Goal: Task Accomplishment & Management: Complete application form

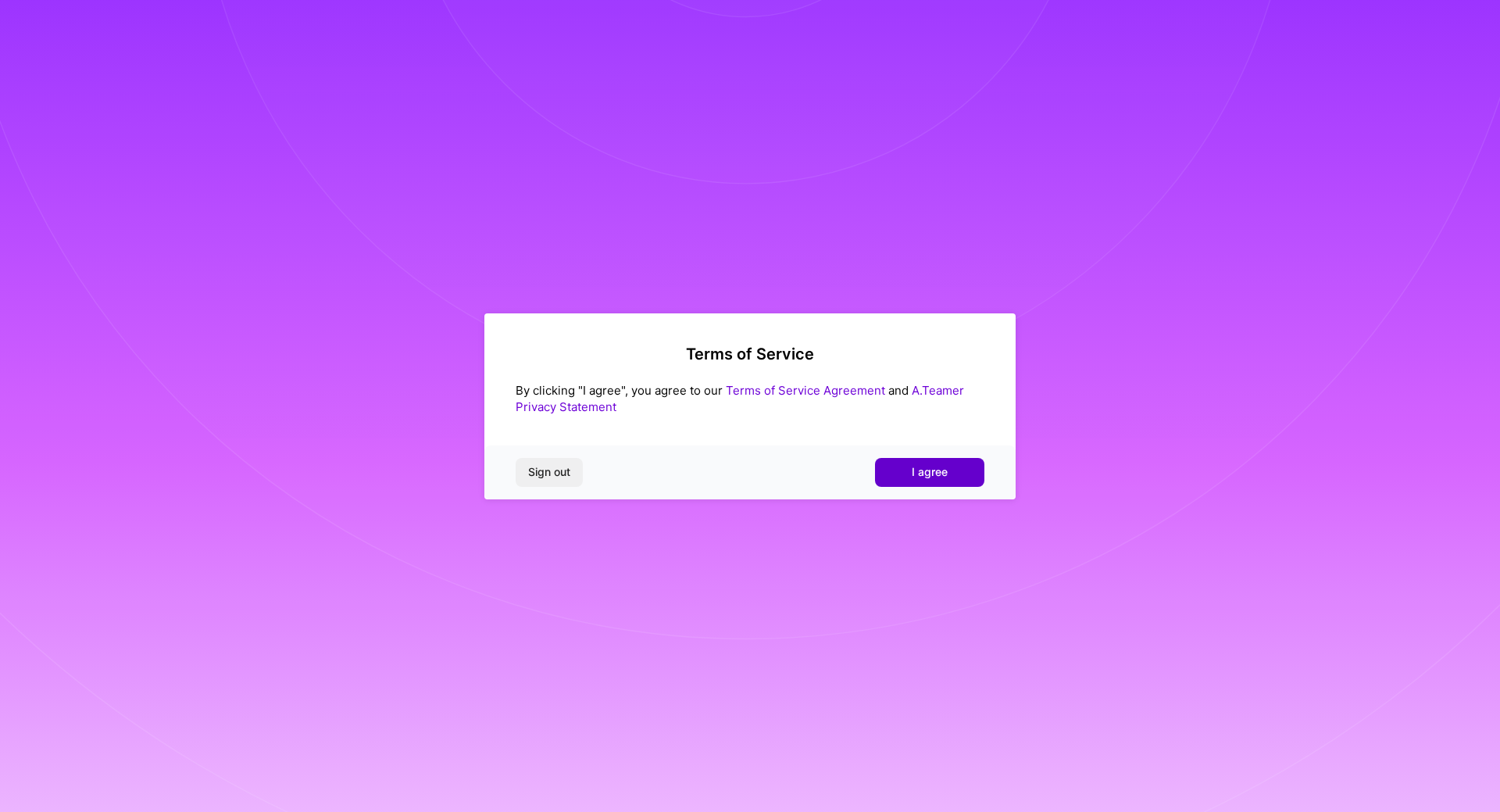
click at [909, 469] on button "I agree" at bounding box center [930, 472] width 110 height 28
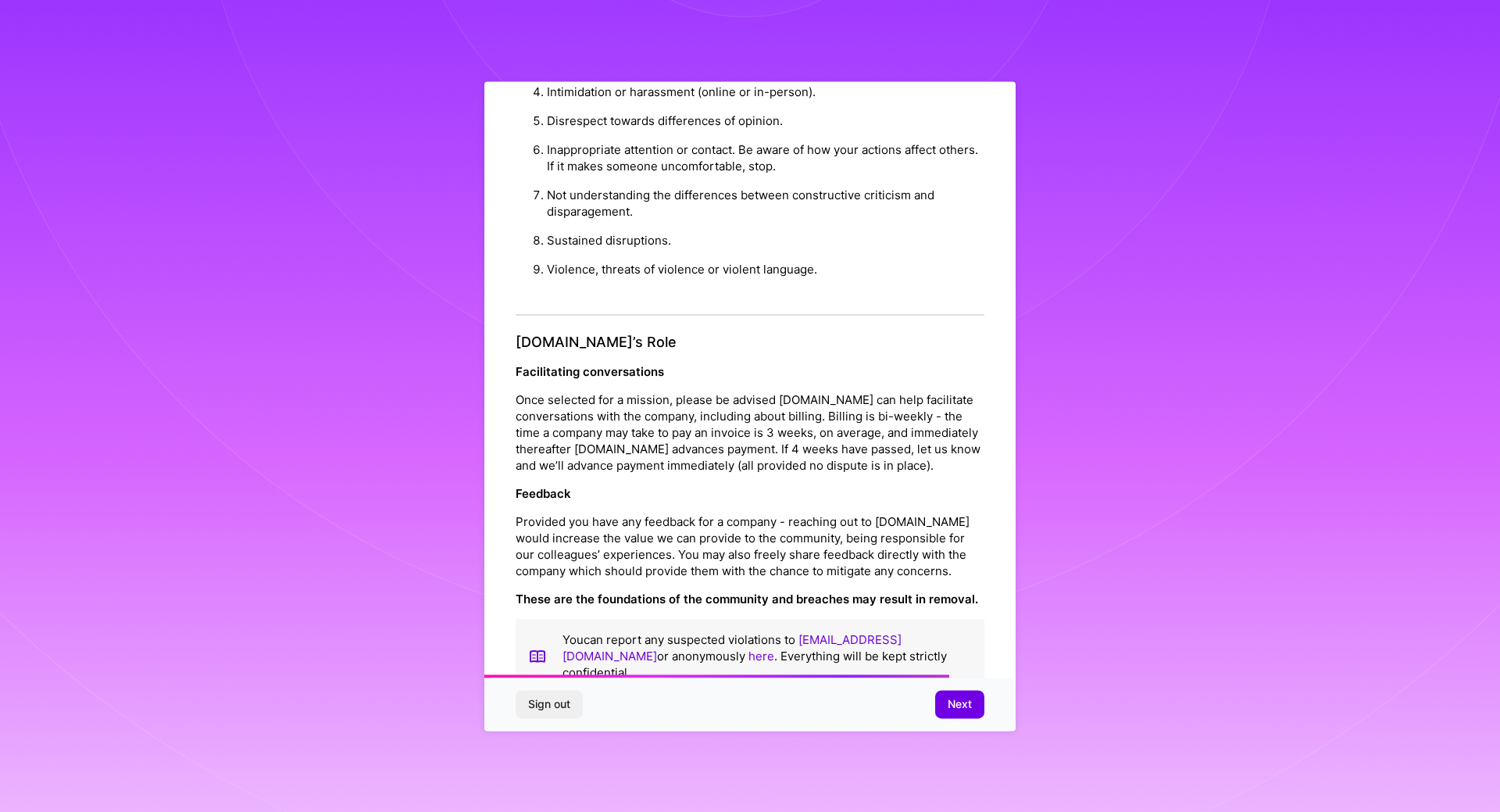
scroll to position [1593, 0]
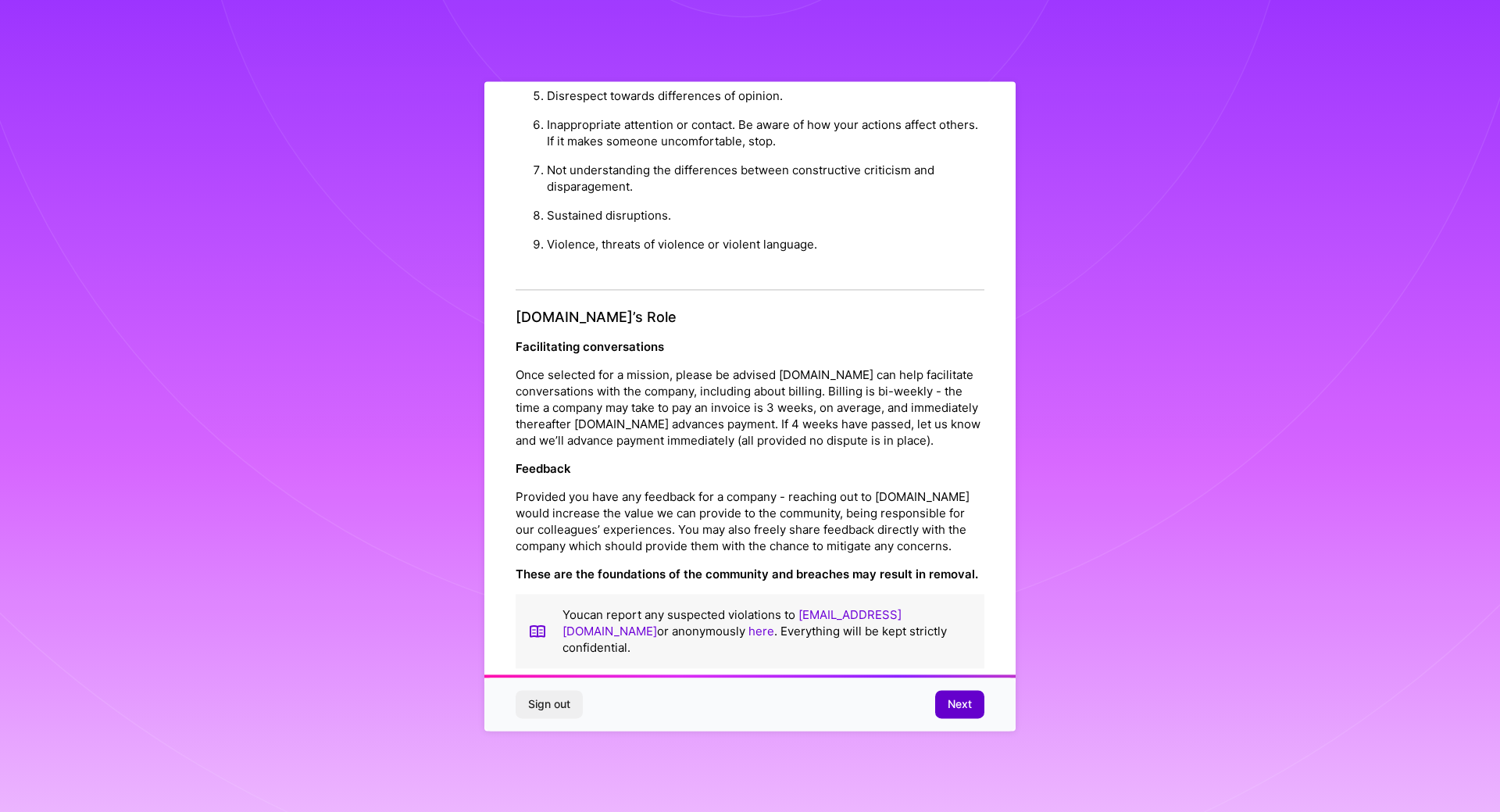
click at [966, 700] on span "Next" at bounding box center [959, 703] width 24 height 15
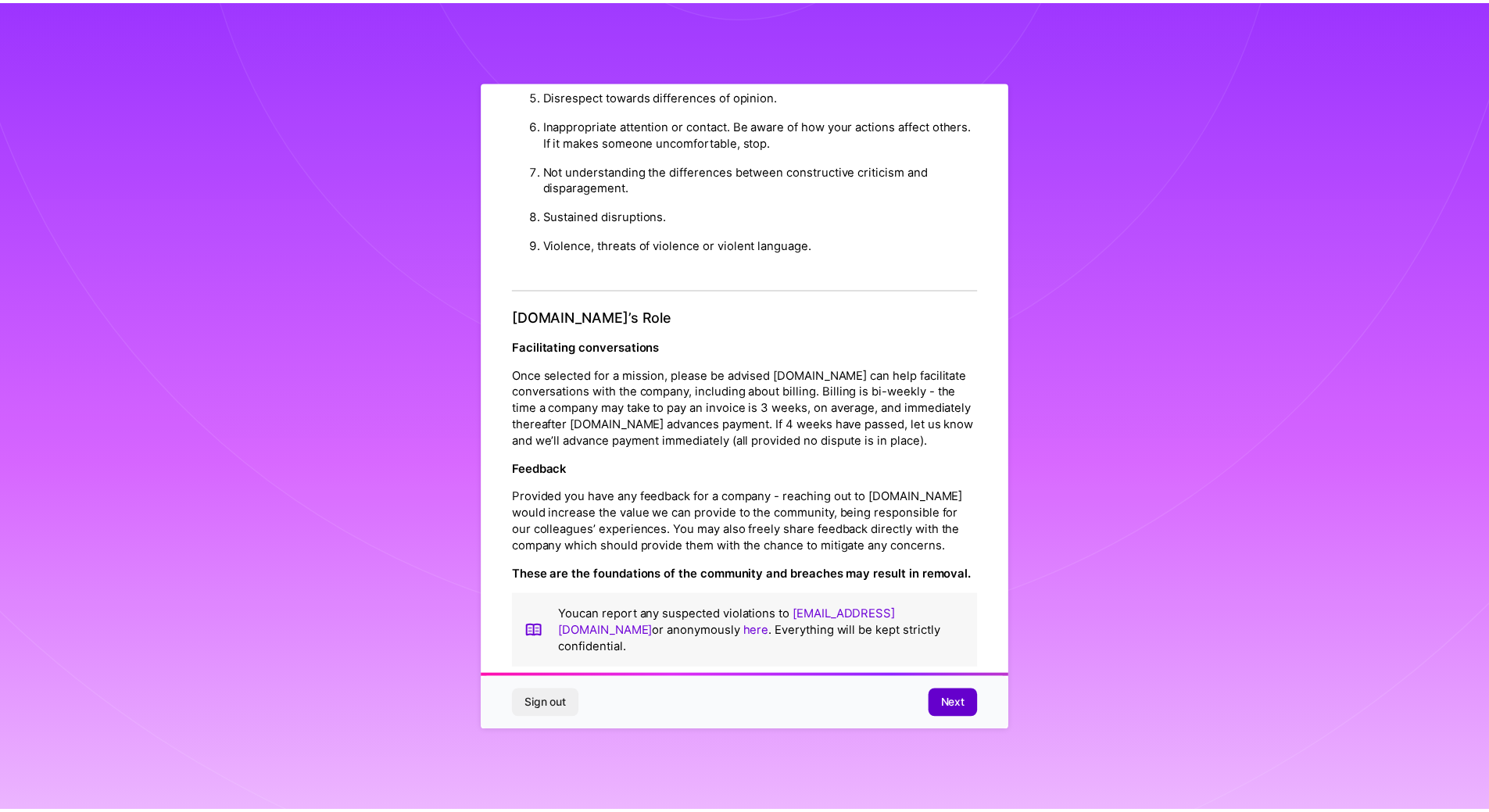
scroll to position [0, 0]
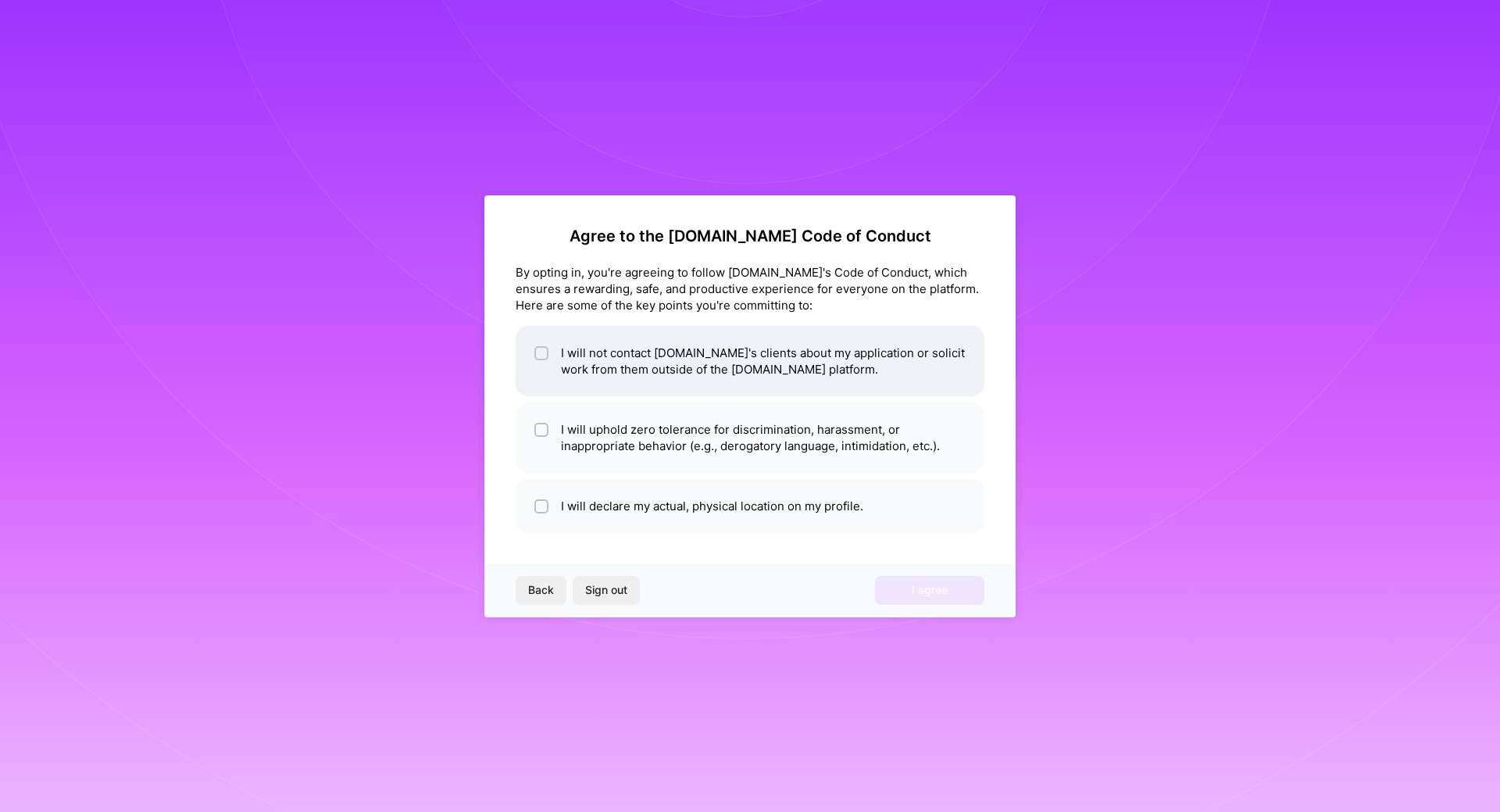
click at [620, 352] on li "I will not contact [DOMAIN_NAME]'s clients about my application or solicit work…" at bounding box center [750, 361] width 469 height 70
checkbox input "true"
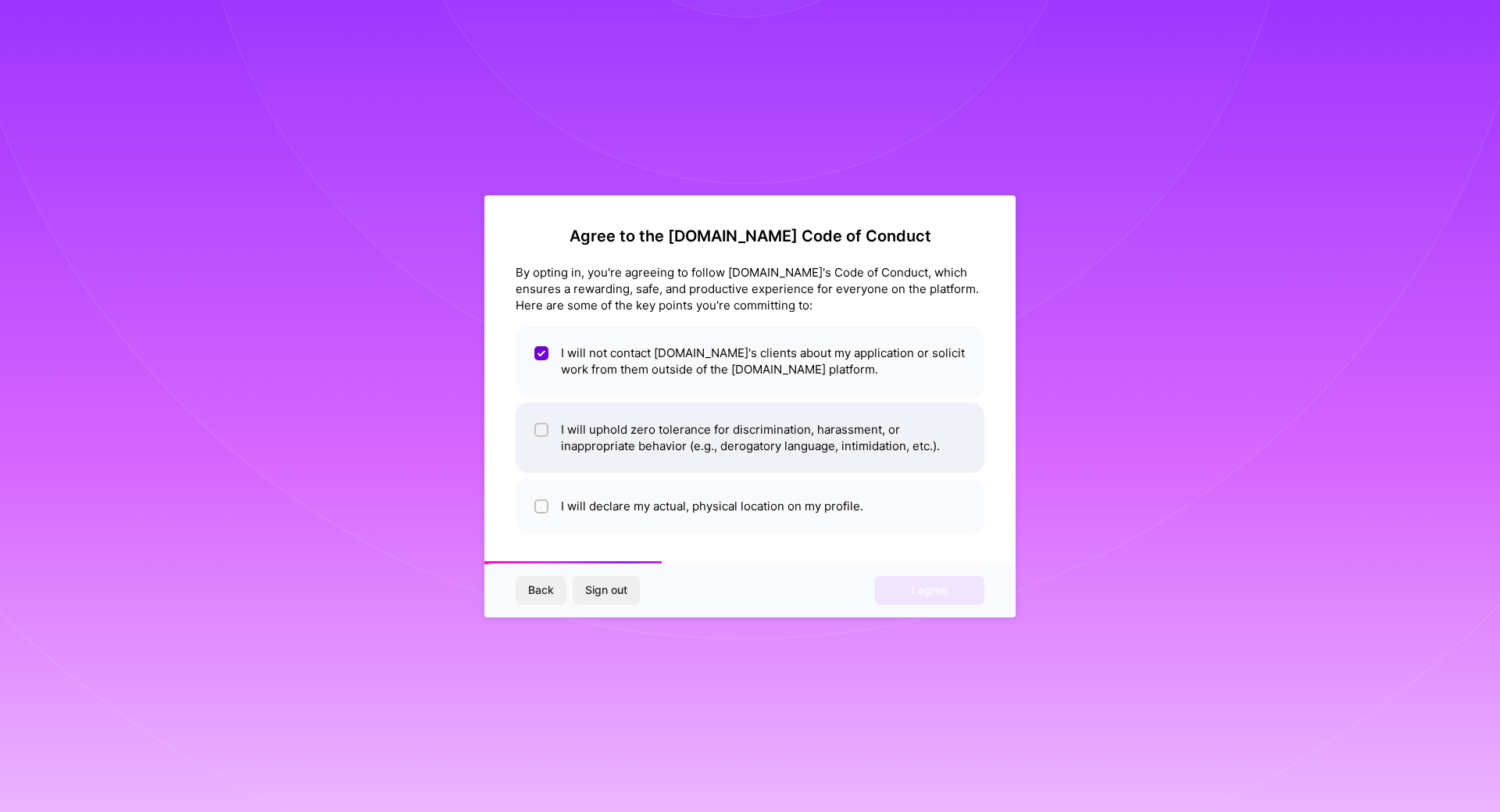
click at [792, 455] on li "I will uphold zero tolerance for discrimination, harassment, or inappropriate b…" at bounding box center [750, 437] width 469 height 70
checkbox input "true"
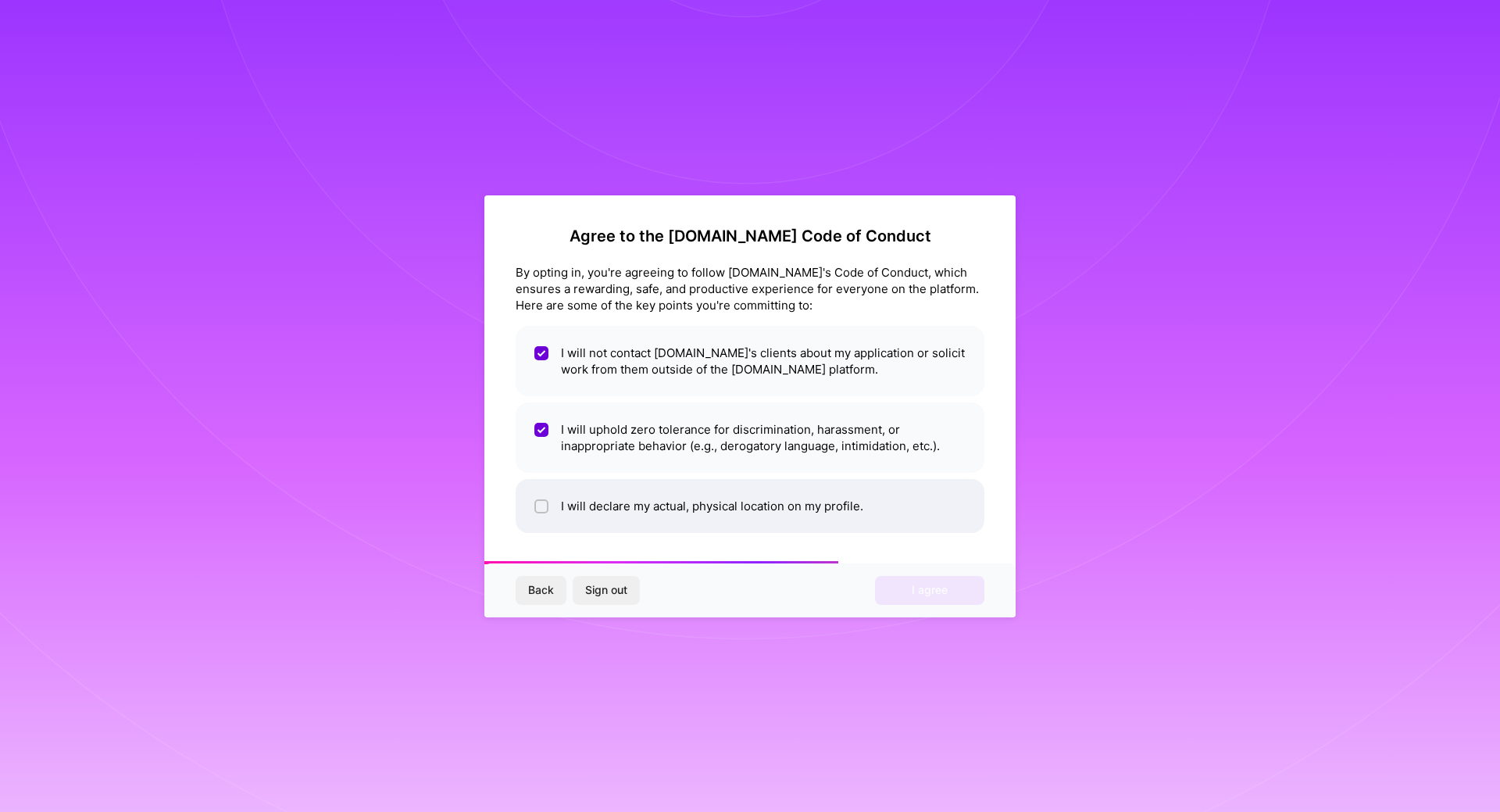
click at [771, 513] on li "I will declare my actual, physical location on my profile." at bounding box center [750, 506] width 469 height 54
checkbox input "true"
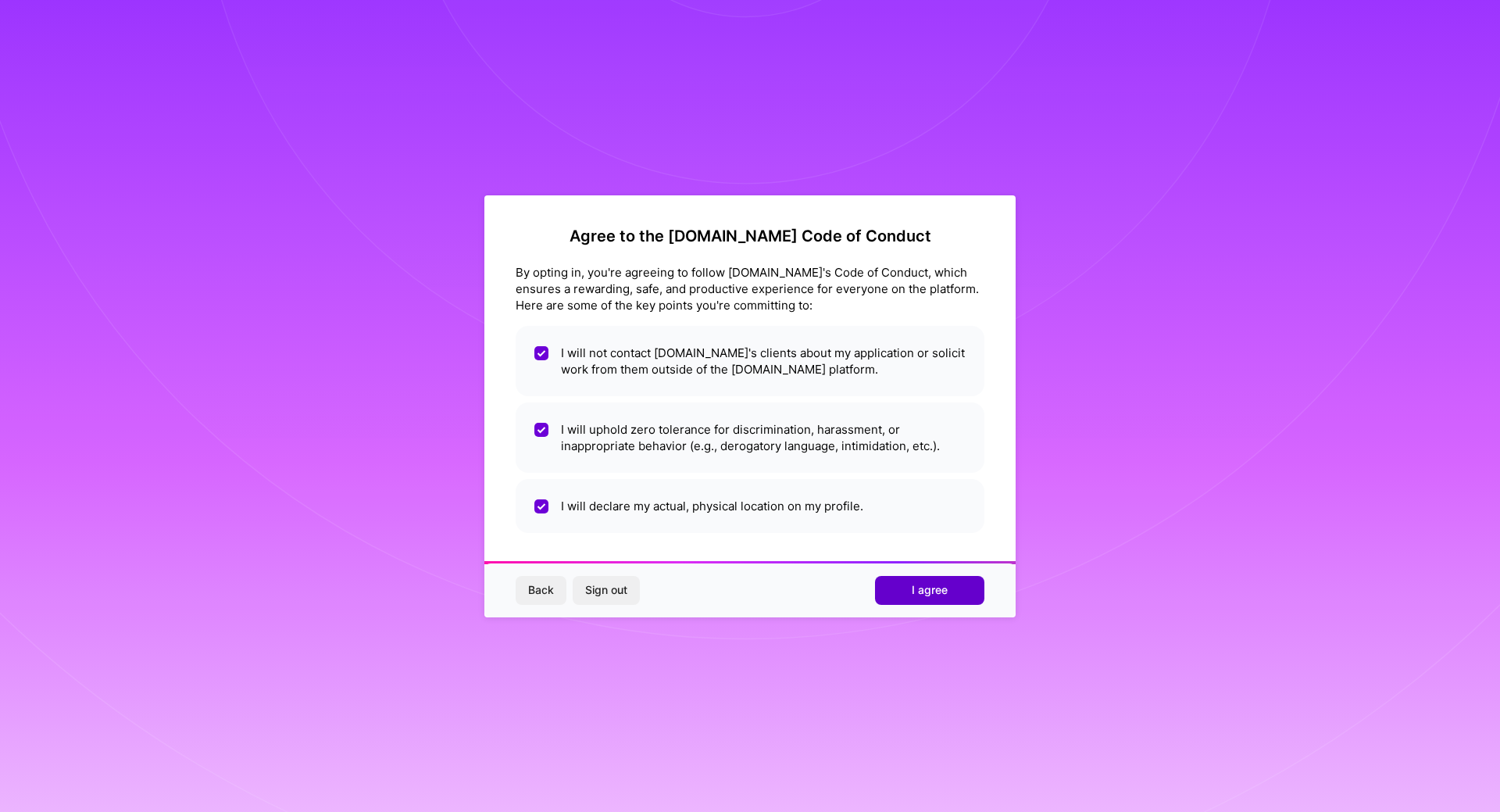
click at [898, 582] on button "I agree" at bounding box center [930, 589] width 110 height 28
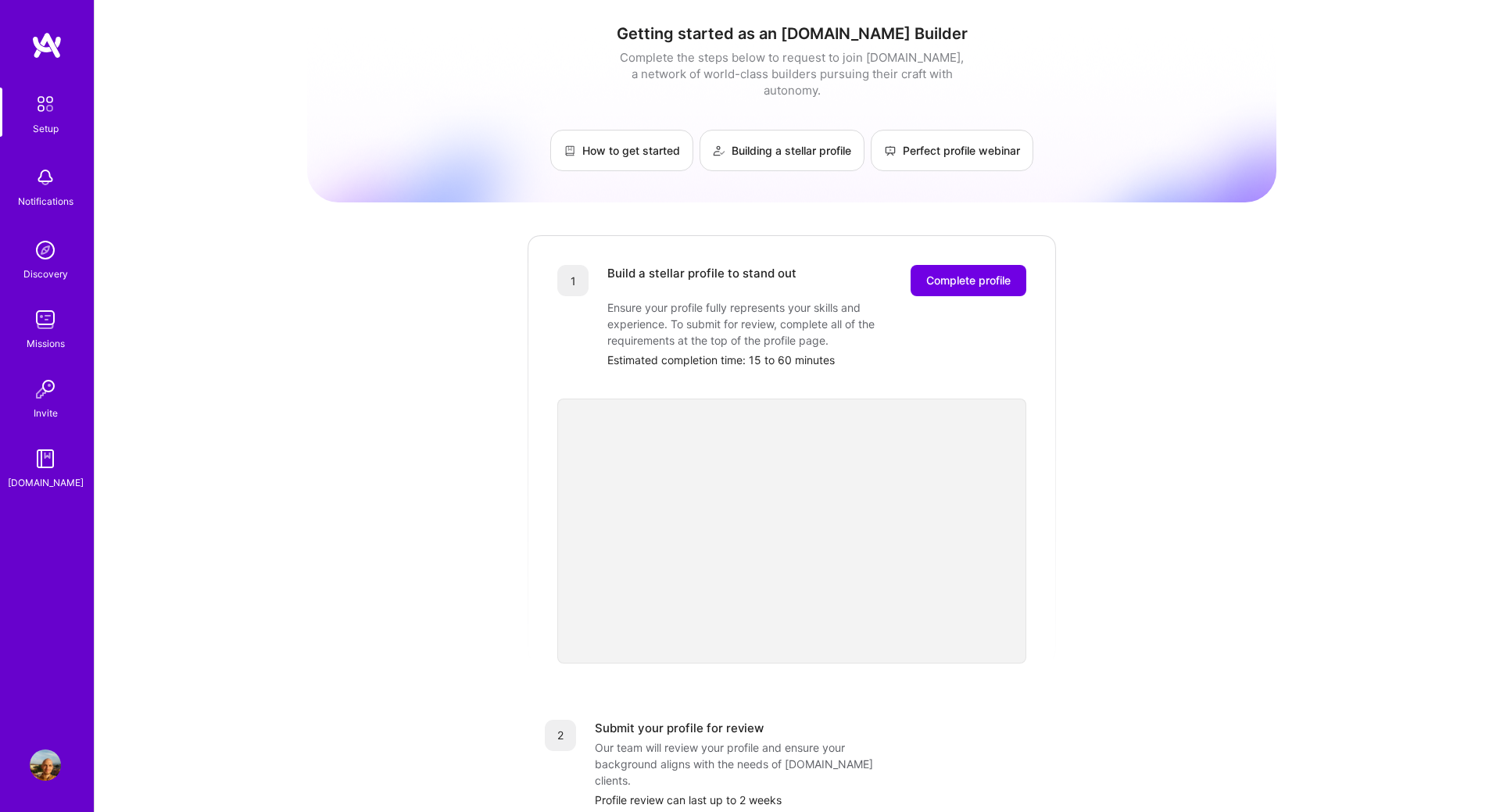
click at [35, 247] on img at bounding box center [45, 250] width 31 height 31
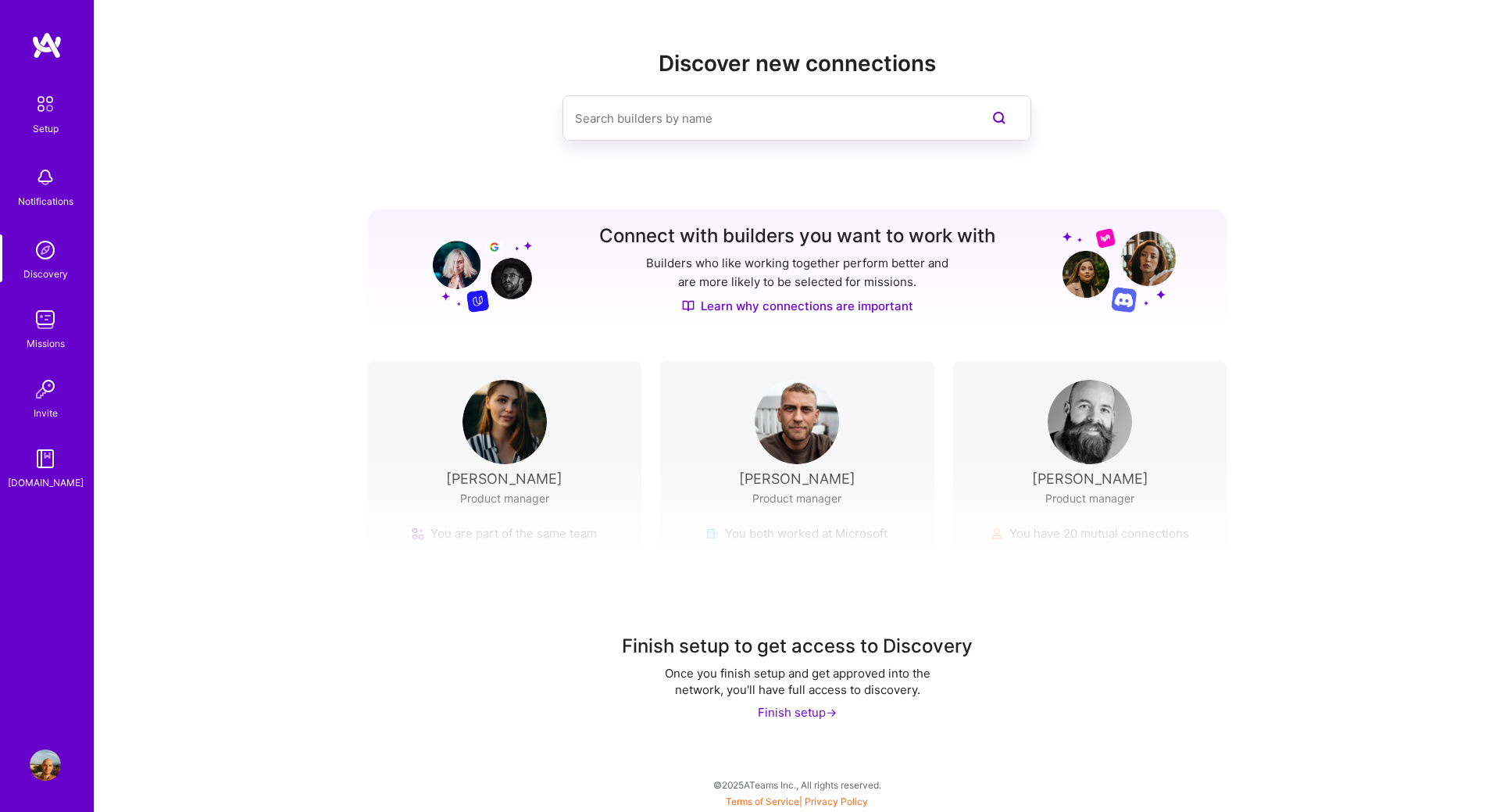
click at [44, 322] on img at bounding box center [45, 319] width 31 height 31
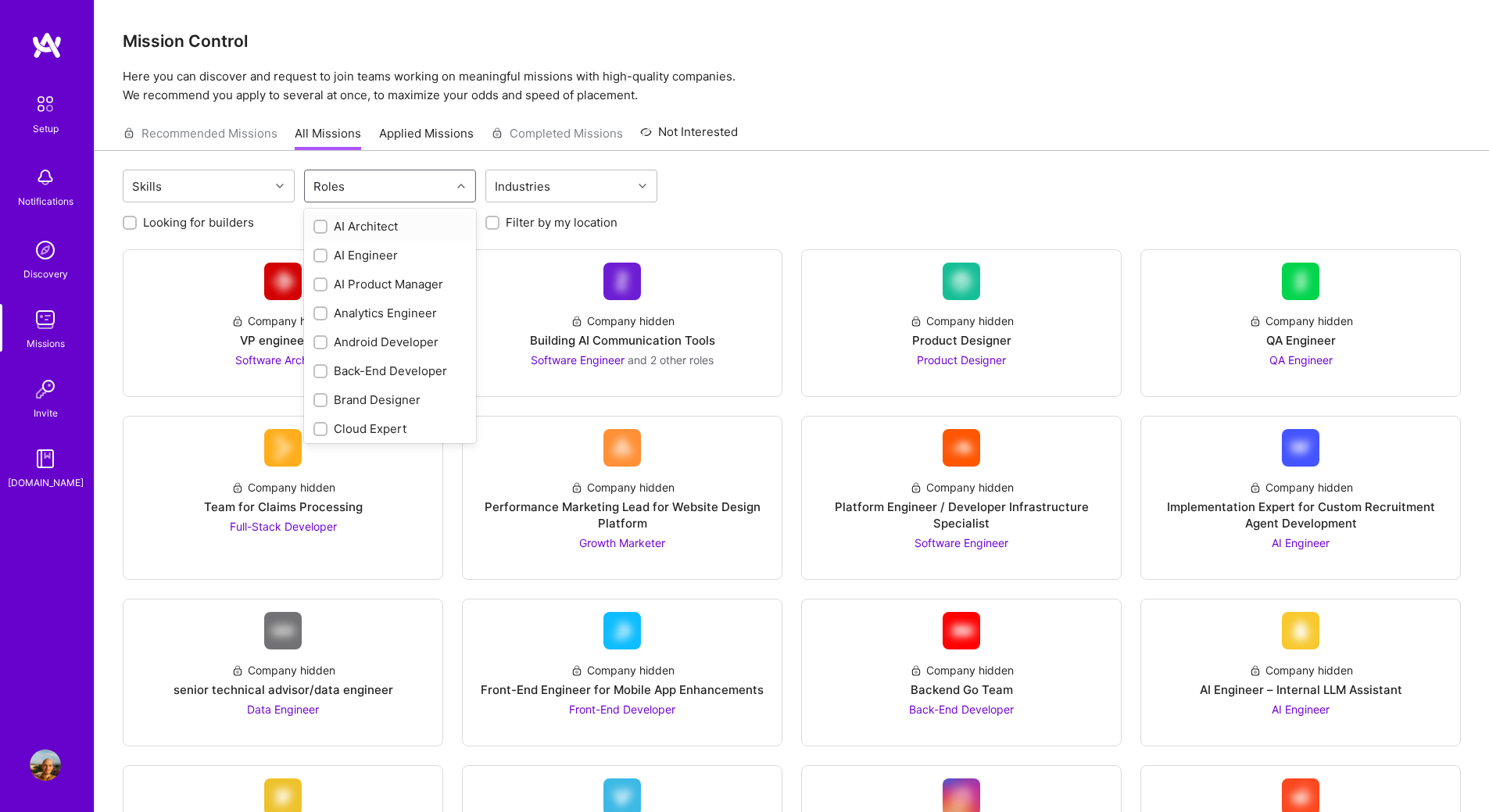
click at [468, 190] on div at bounding box center [463, 186] width 24 height 21
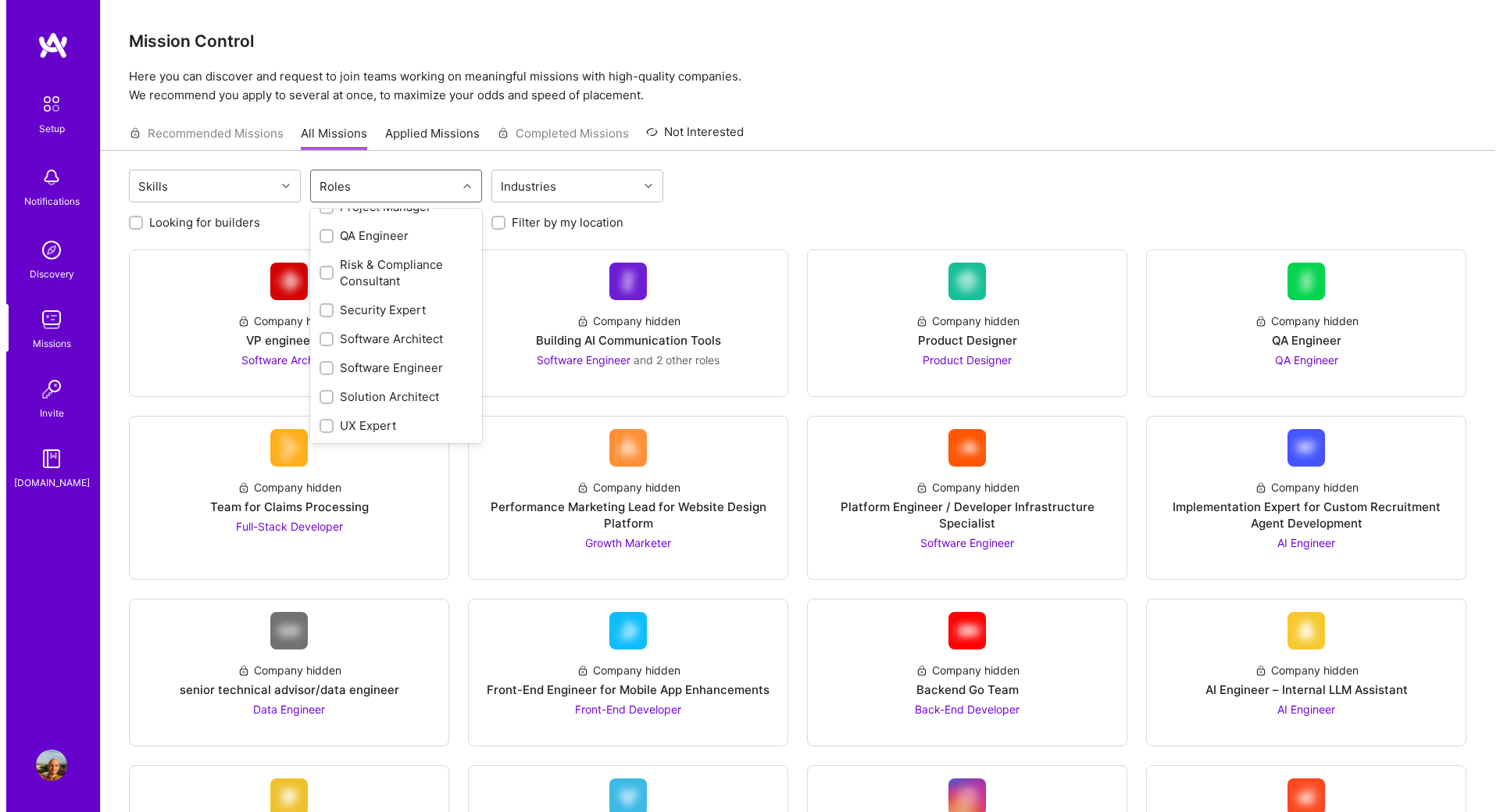
scroll to position [661, 0]
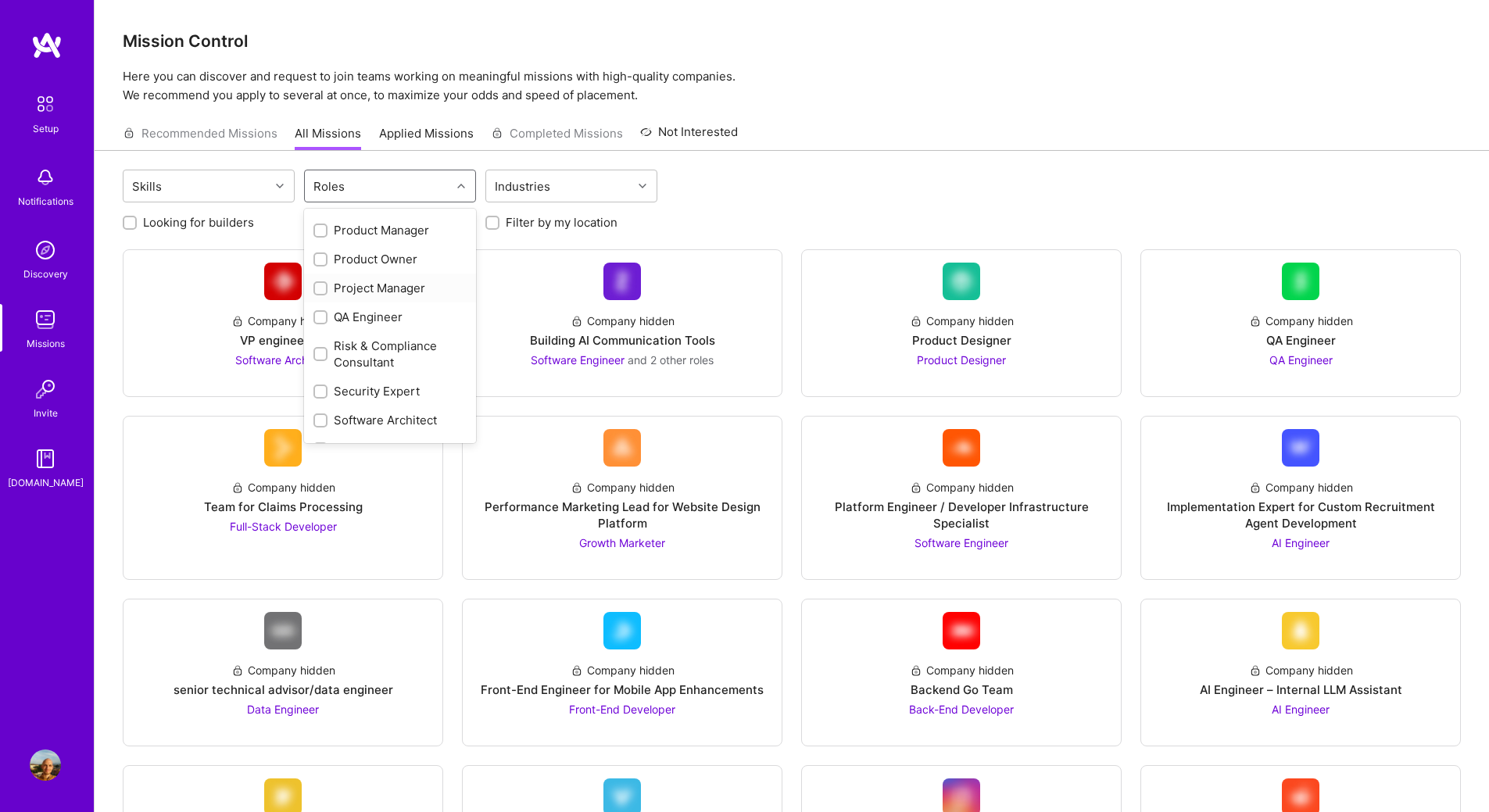
click at [379, 290] on div "Project Manager" at bounding box center [390, 287] width 154 height 16
checkbox input "true"
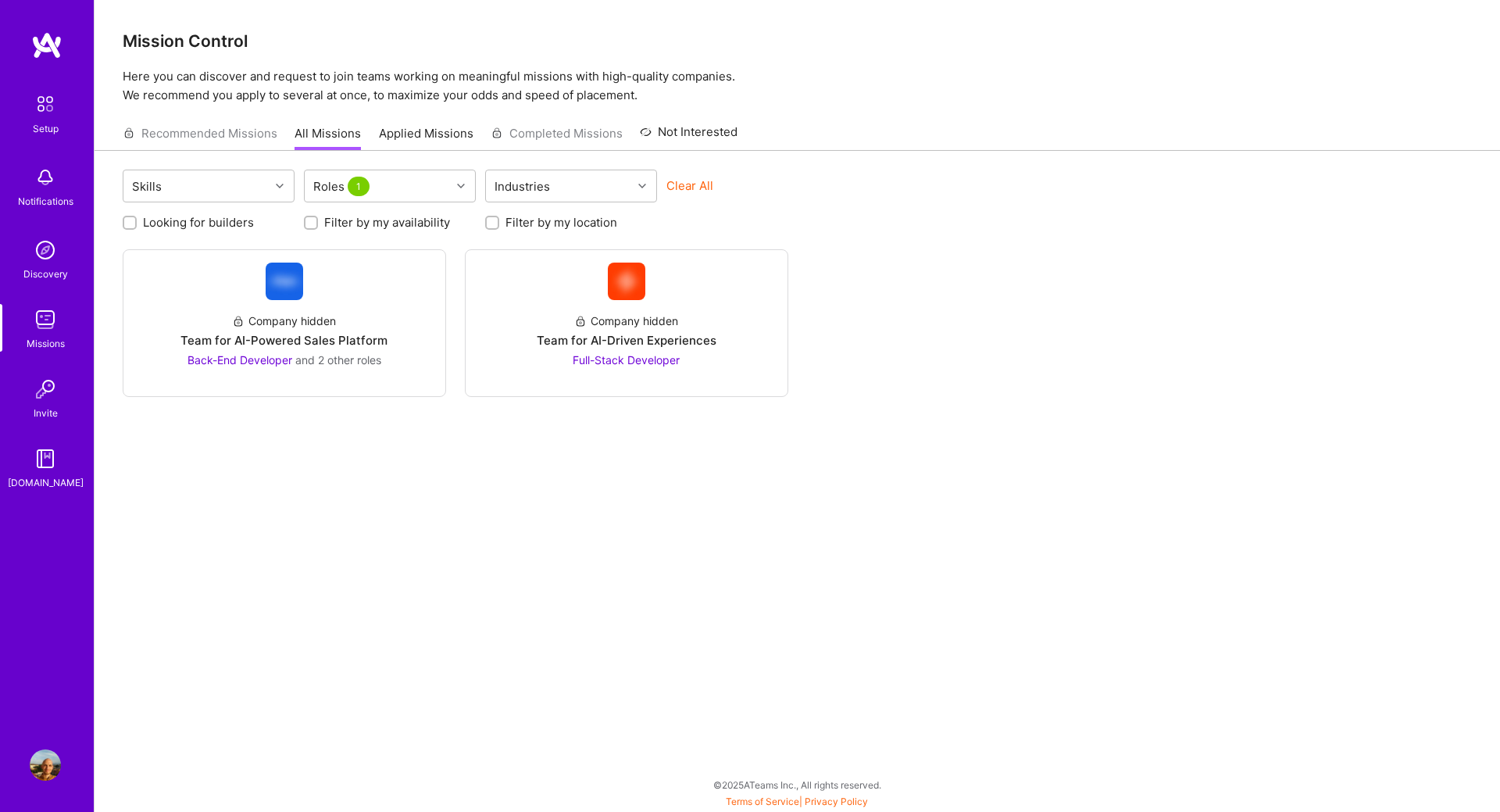
click at [957, 552] on div "Skills Roles 1 Industries Clear All Looking for builders Filter by my availabil…" at bounding box center [797, 475] width 1406 height 649
click at [328, 364] on span "and 2 other roles" at bounding box center [339, 359] width 86 height 13
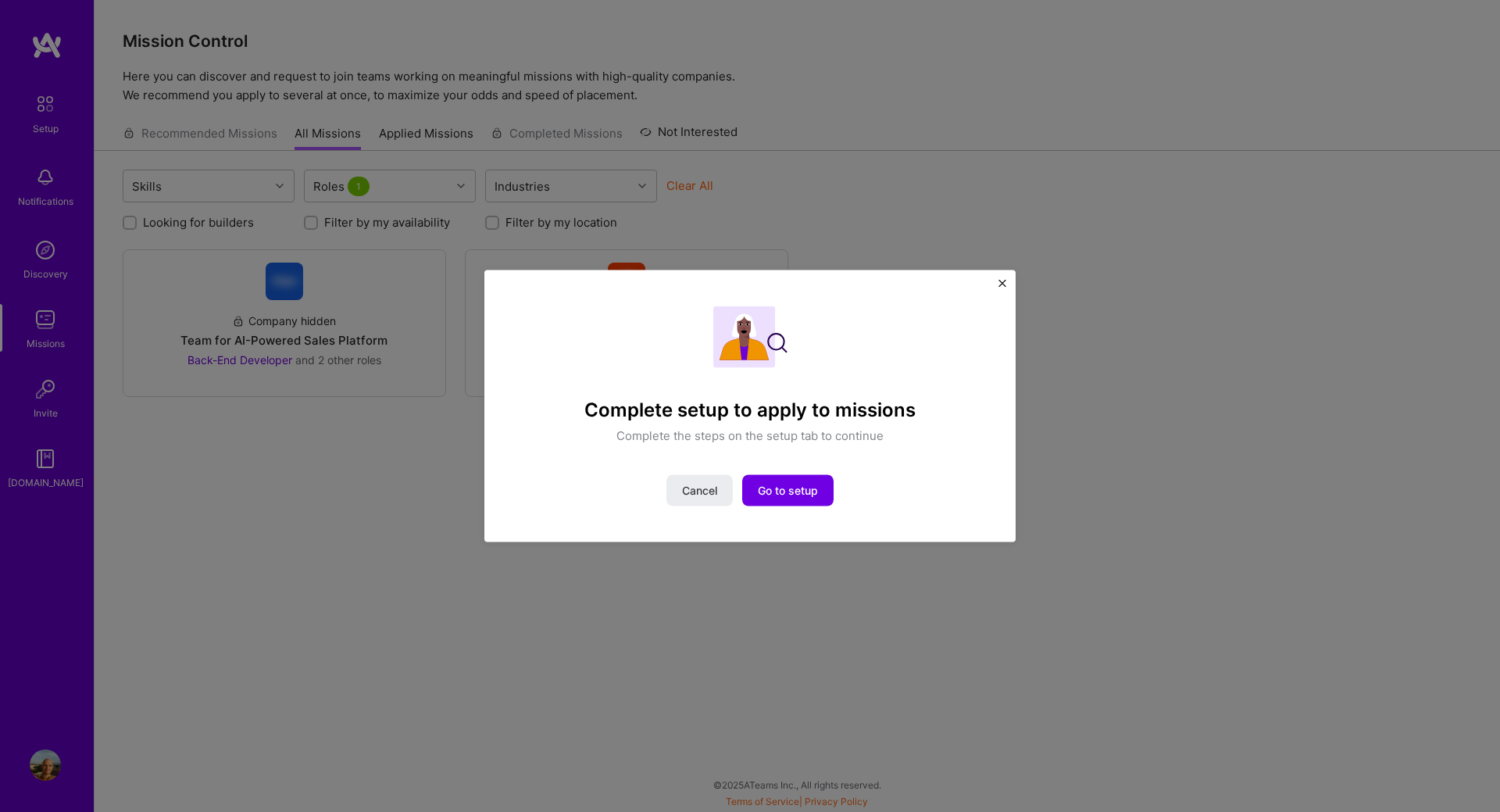
click at [1002, 278] on div "Complete setup to apply to missions Complete the steps on the setup tab to cont…" at bounding box center [750, 406] width 532 height 273
click at [1004, 284] on img "Close" at bounding box center [1002, 283] width 8 height 8
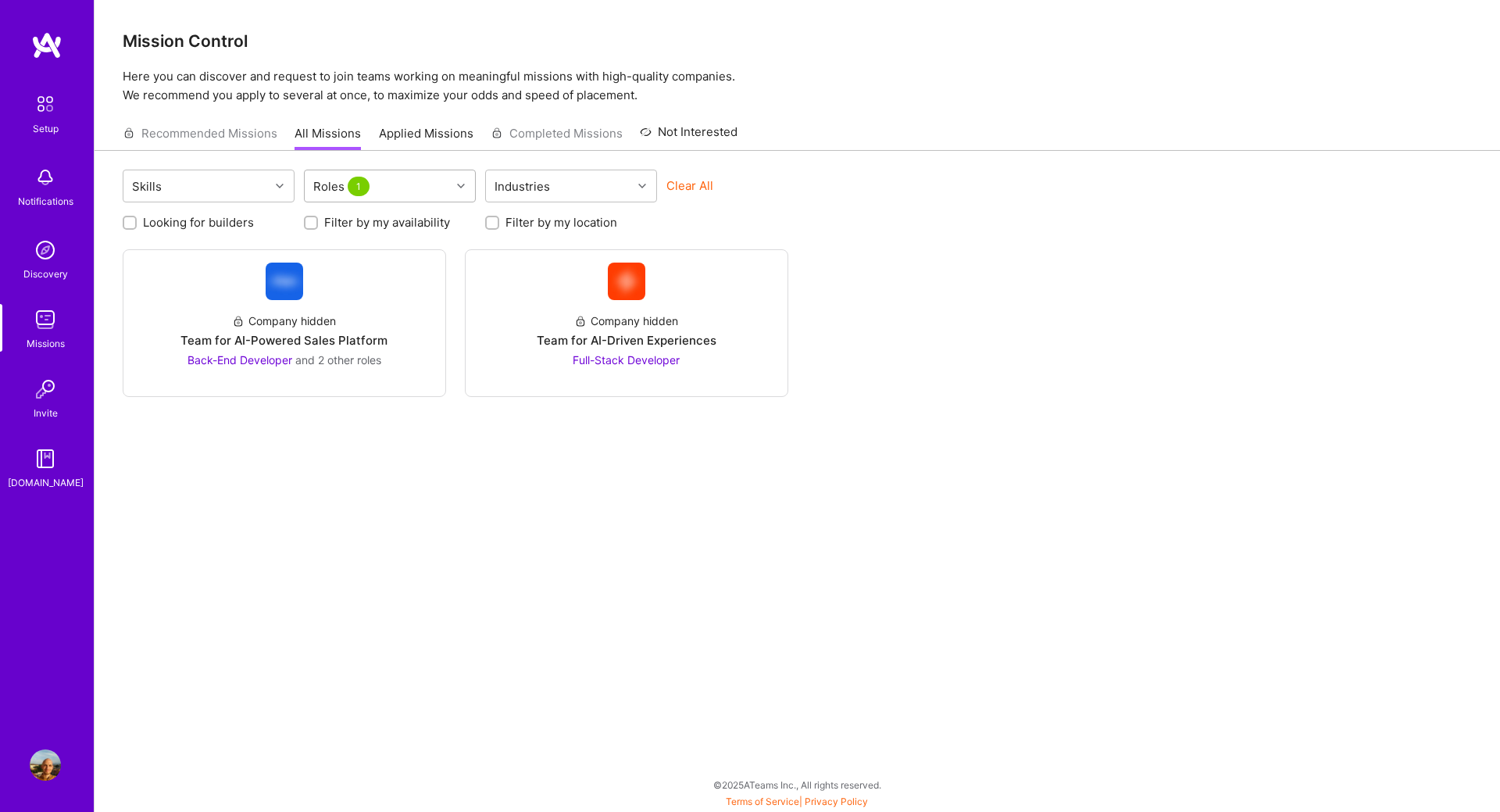
click at [410, 190] on div "Roles 1" at bounding box center [377, 186] width 146 height 31
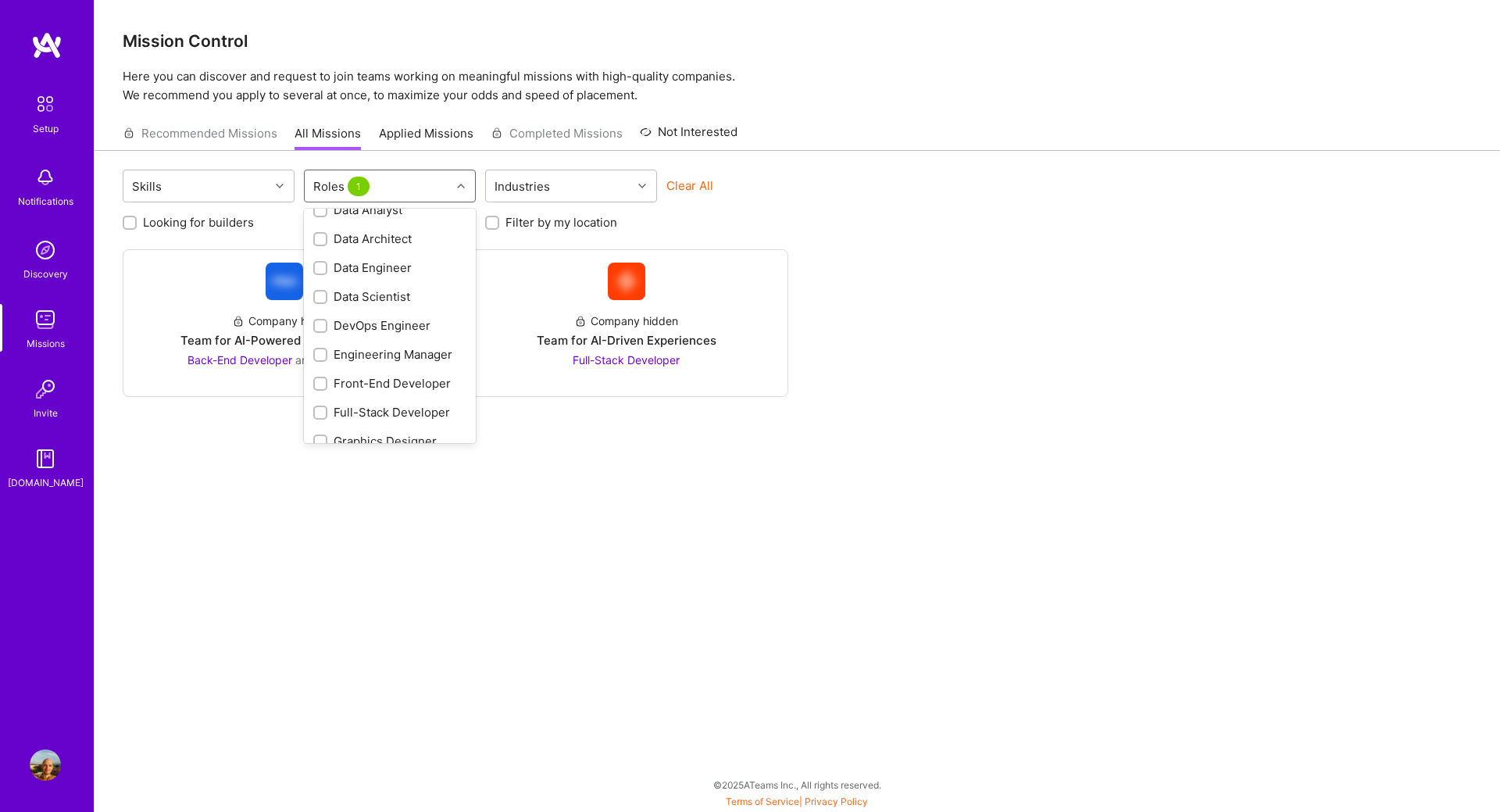
scroll to position [229, 0]
click at [382, 232] on div "Data Analyst" at bounding box center [390, 228] width 154 height 16
checkbox input "true"
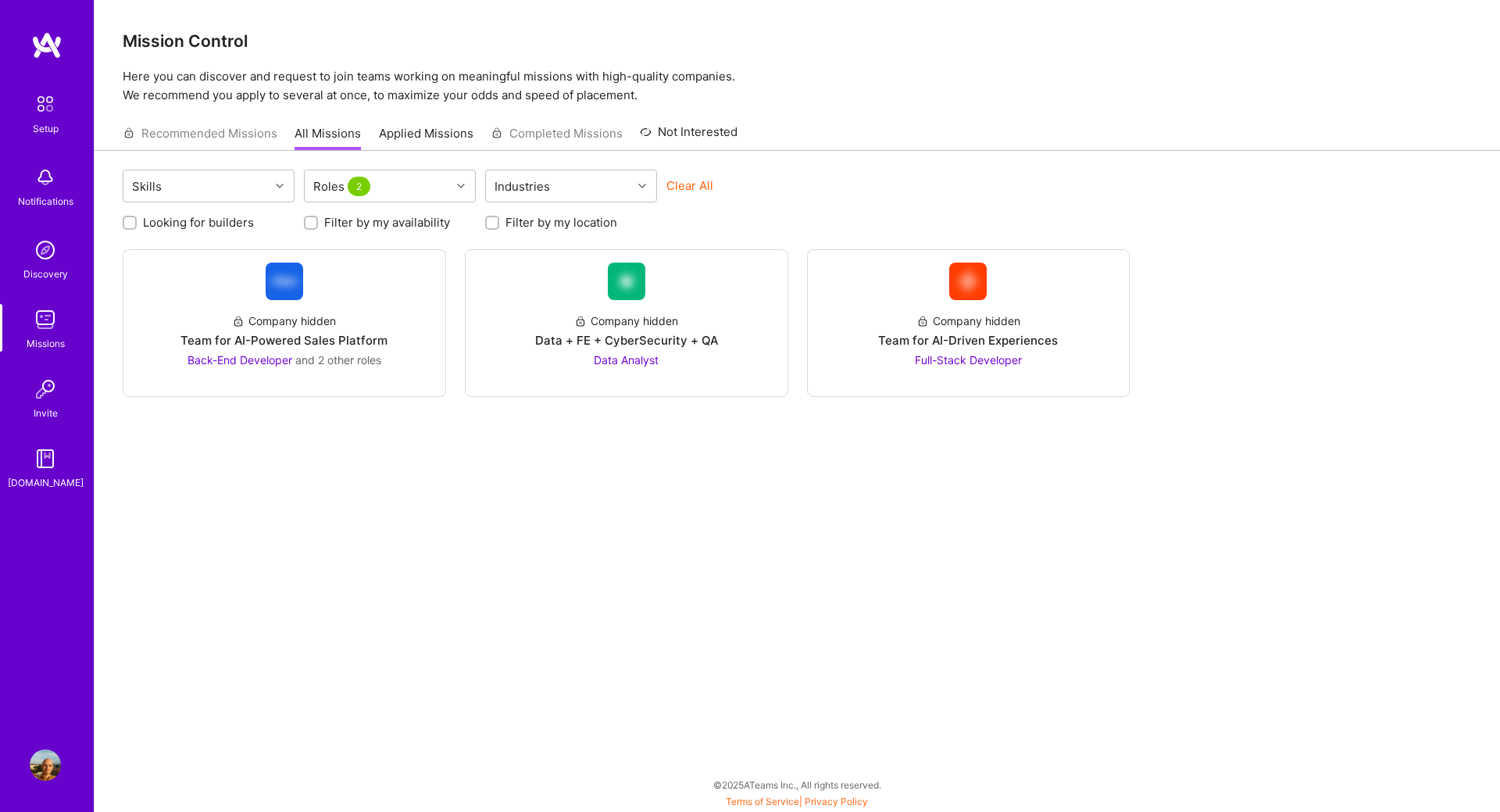
click at [674, 463] on div "Skills Roles 2 Industries Clear All Looking for builders Filter by my availabil…" at bounding box center [797, 475] width 1406 height 649
click at [1019, 295] on link "Company hidden Team for AI-Driven Experiences Full-Stack Developer" at bounding box center [968, 322] width 297 height 121
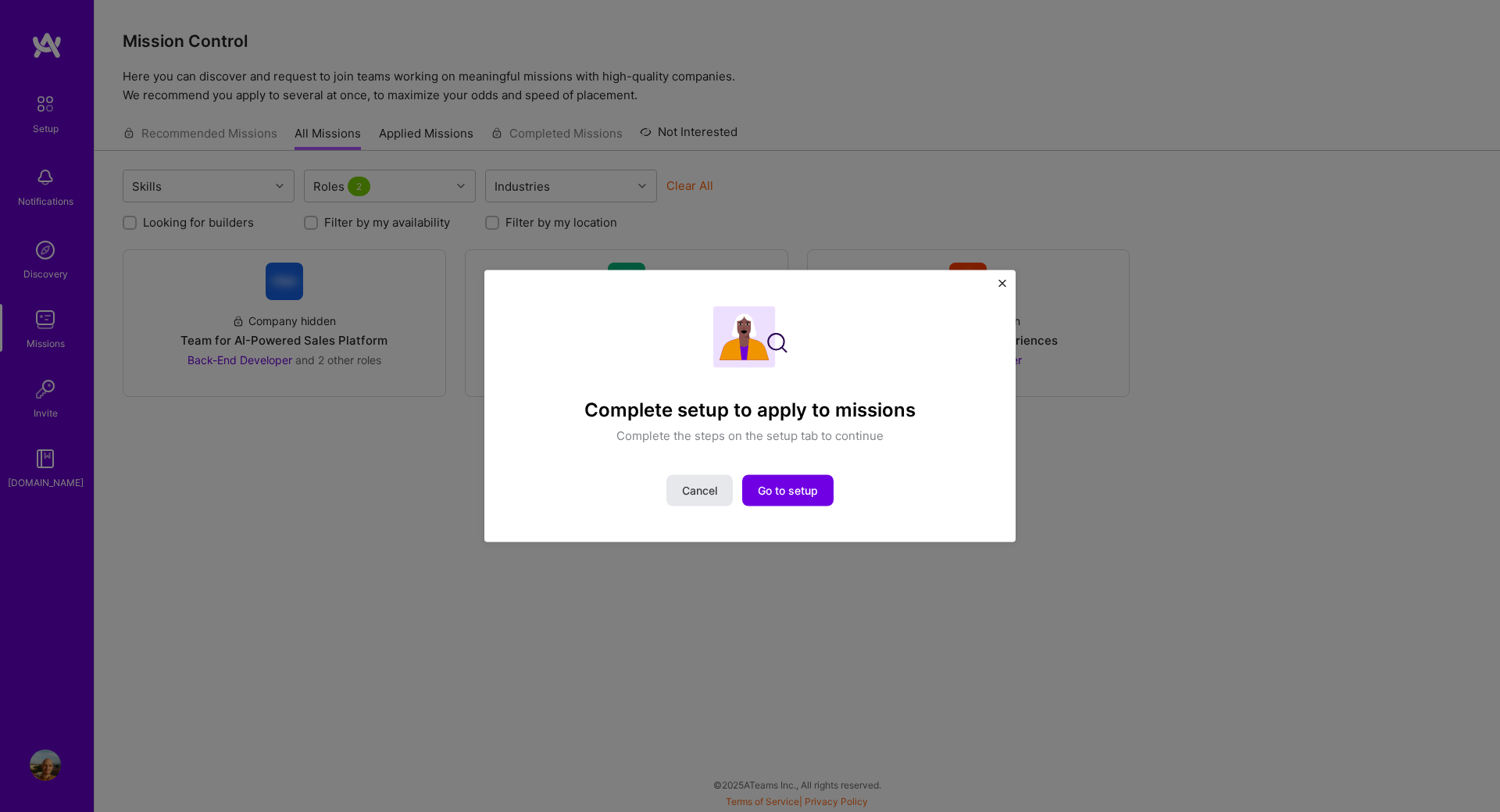
click at [684, 498] on span "Cancel" at bounding box center [699, 490] width 35 height 15
